Goal: Task Accomplishment & Management: Complete application form

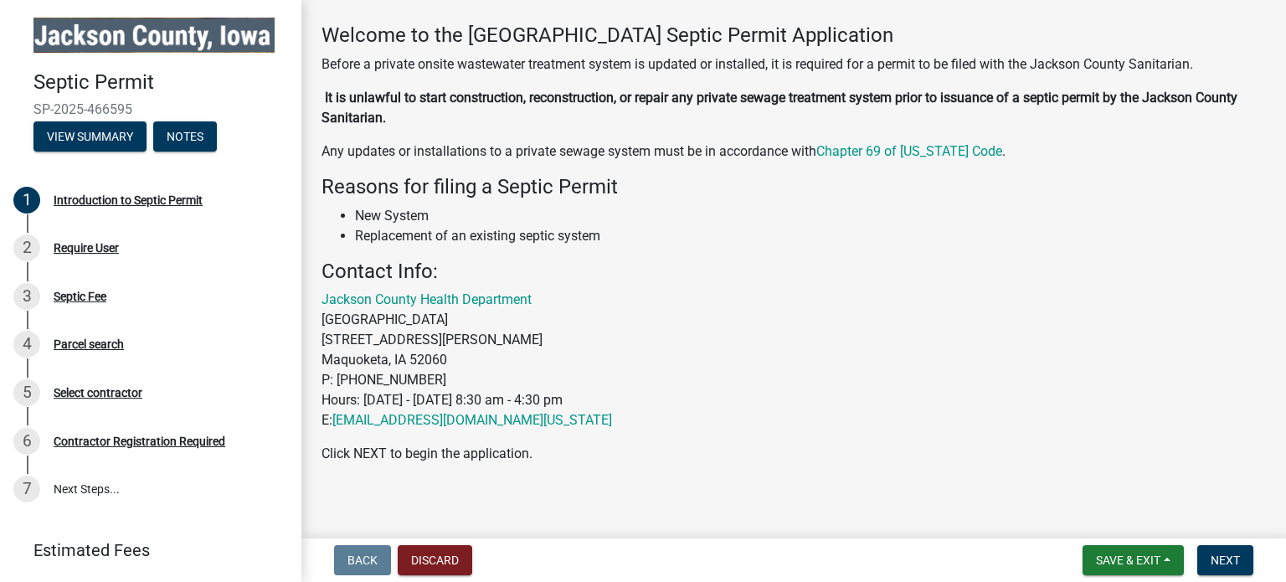
scroll to position [81, 0]
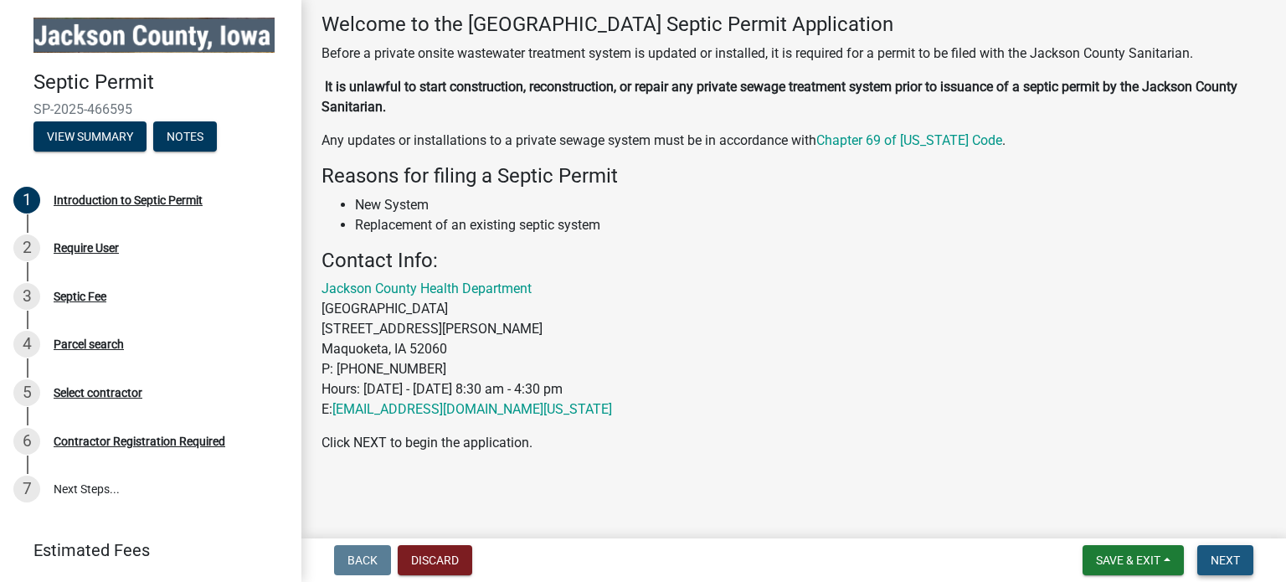
click at [1234, 558] on span "Next" at bounding box center [1224, 559] width 29 height 13
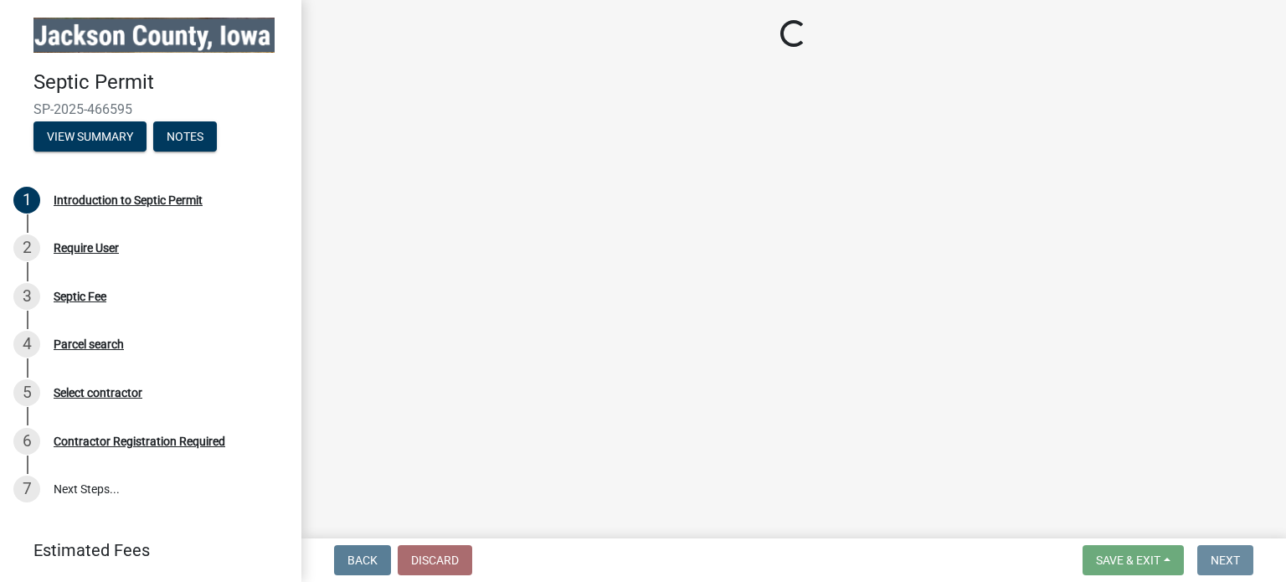
scroll to position [0, 0]
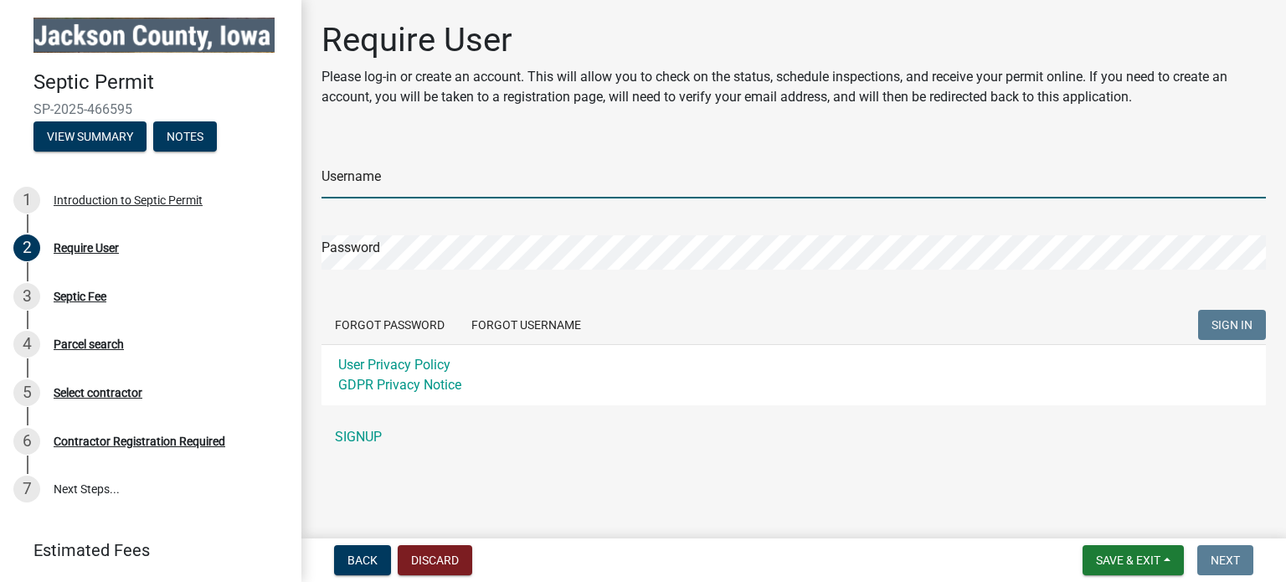
type input "dentalassistant"
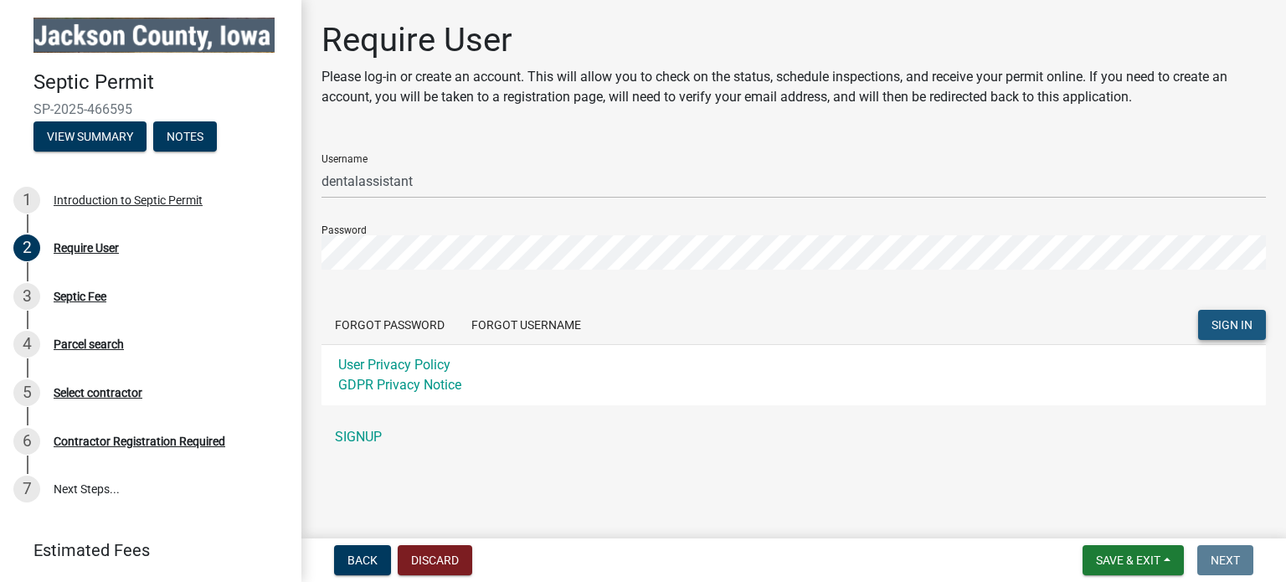
click at [1224, 316] on button "SIGN IN" at bounding box center [1232, 325] width 68 height 30
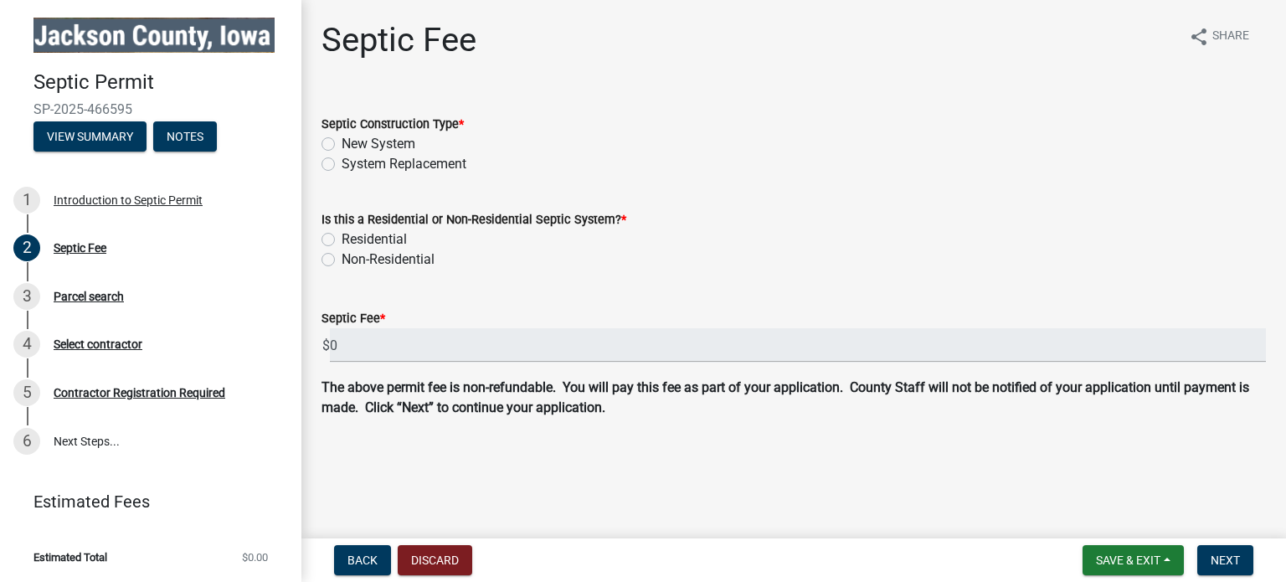
click at [342, 162] on label "System Replacement" at bounding box center [404, 164] width 125 height 20
click at [342, 162] on input "System Replacement" at bounding box center [347, 159] width 11 height 11
radio input "true"
click at [342, 240] on label "Residential" at bounding box center [374, 239] width 65 height 20
click at [342, 240] on input "Residential" at bounding box center [347, 234] width 11 height 11
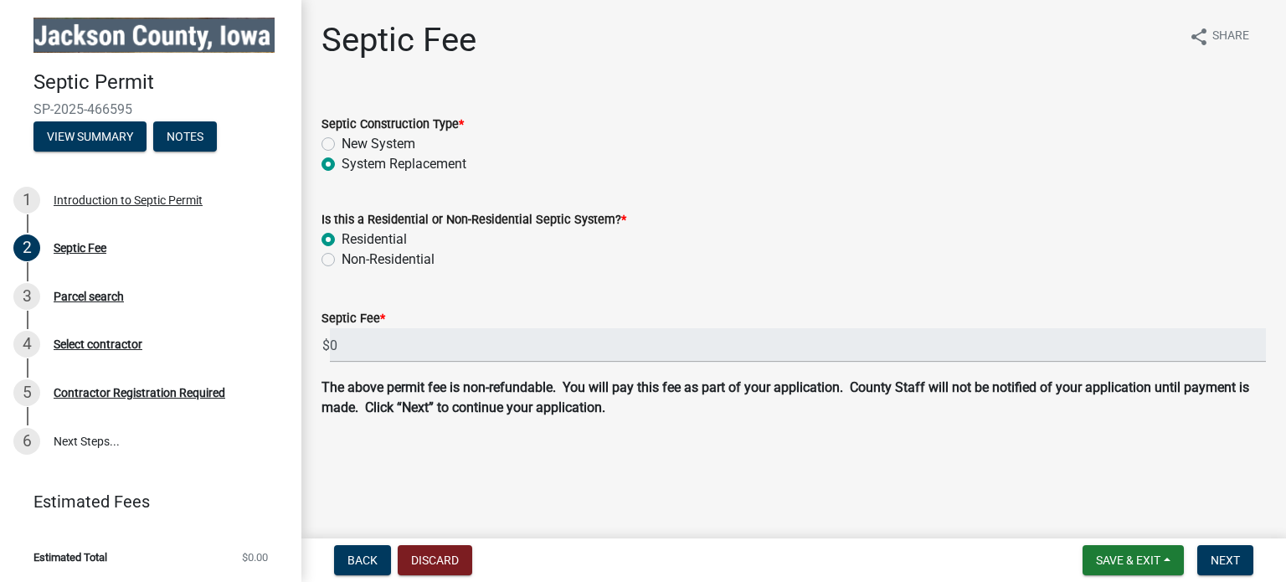
radio input "true"
